Goal: Navigation & Orientation: Find specific page/section

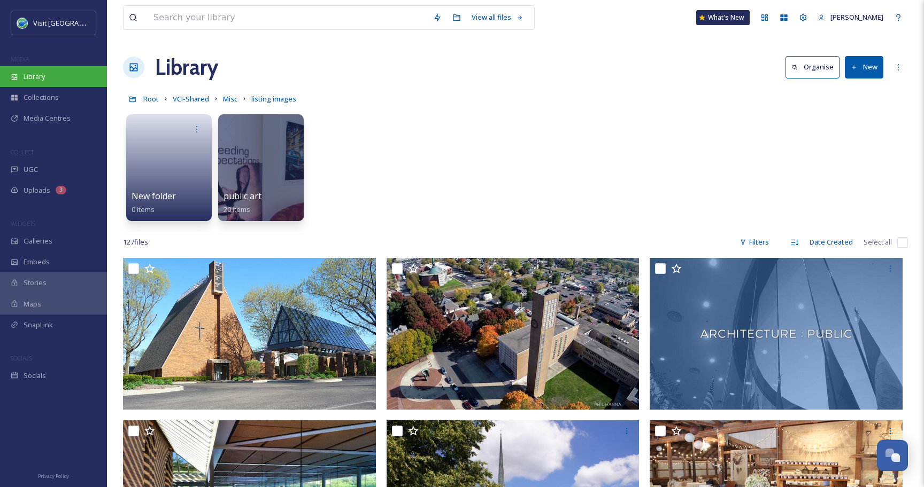
click at [67, 81] on div "Library" at bounding box center [53, 76] width 107 height 21
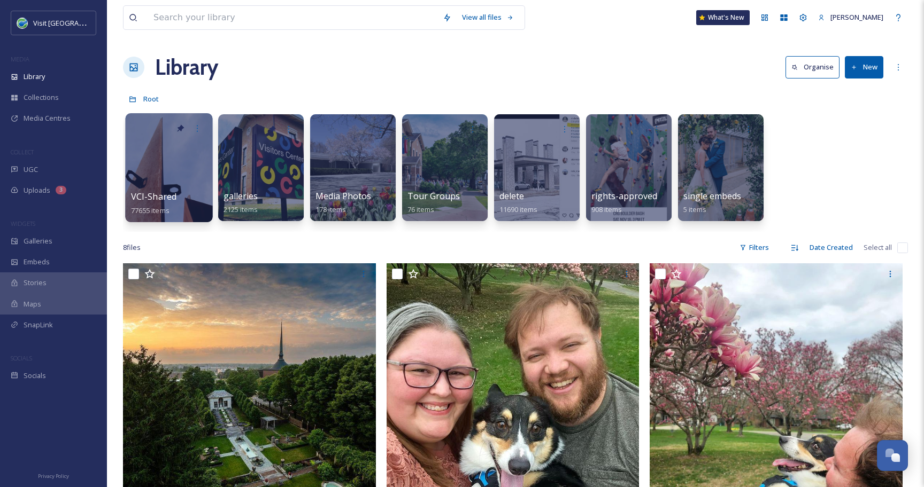
click at [174, 149] on div at bounding box center [168, 167] width 87 height 109
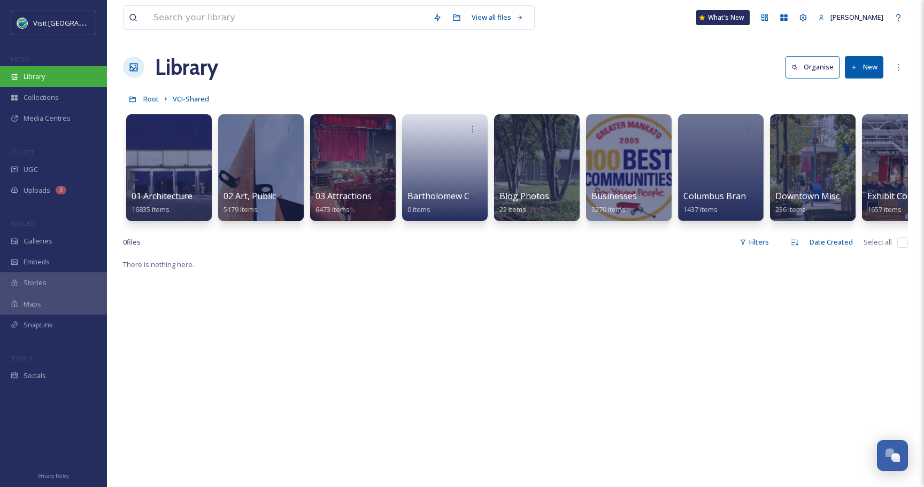
click at [83, 75] on div "Library" at bounding box center [53, 76] width 107 height 21
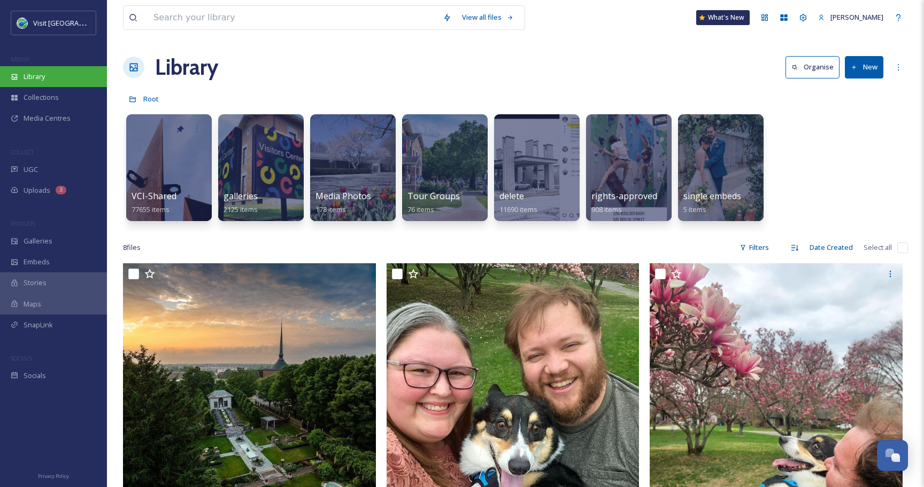
click at [61, 72] on div "Library" at bounding box center [53, 76] width 107 height 21
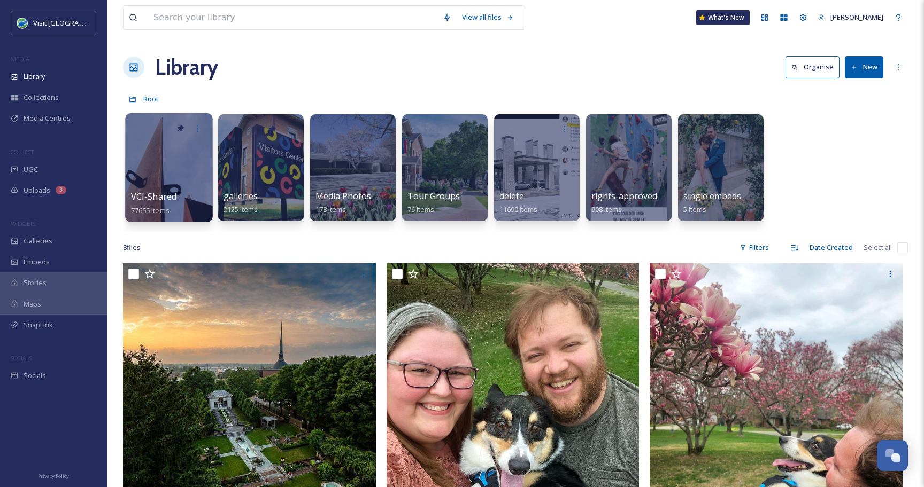
click at [149, 173] on div at bounding box center [168, 167] width 87 height 109
